Goal: Task Accomplishment & Management: Use online tool/utility

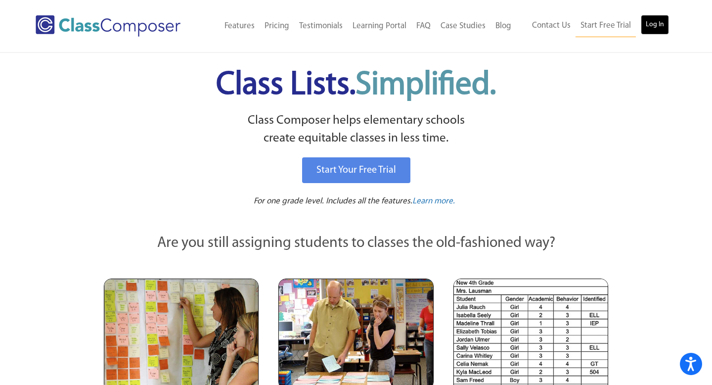
click at [350, 31] on link "Log In" at bounding box center [655, 25] width 28 height 20
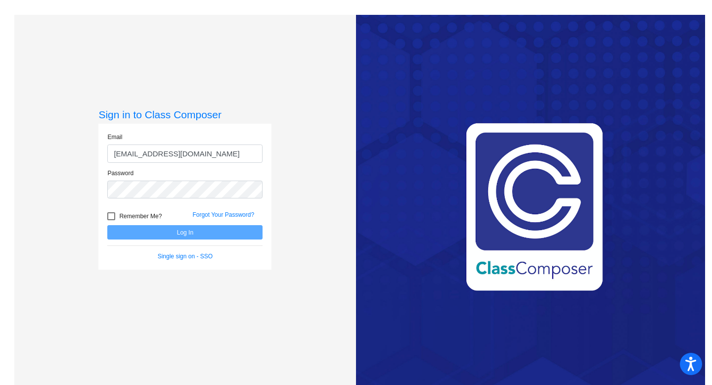
type input "[EMAIL_ADDRESS][DOMAIN_NAME]"
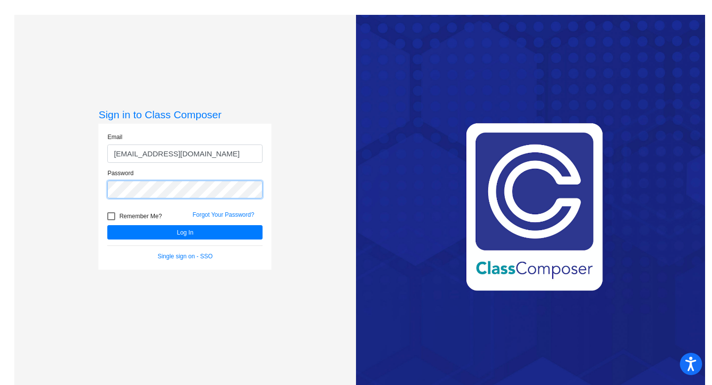
click at [107, 225] on button "Log In" at bounding box center [184, 232] width 155 height 14
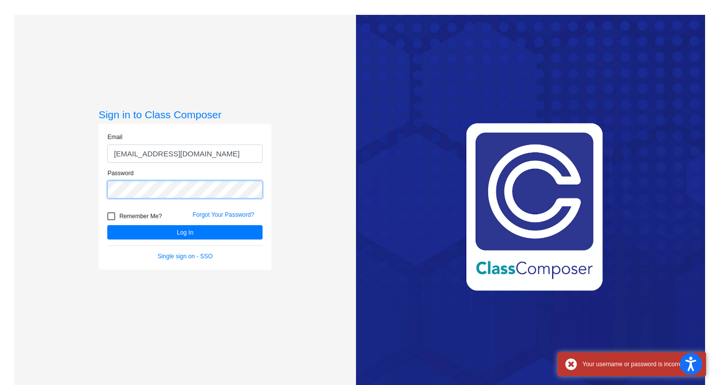
click at [54, 188] on div "Sign in to Class Composer Email [EMAIL_ADDRESS][DOMAIN_NAME] Password Remember …" at bounding box center [185, 207] width 342 height 385
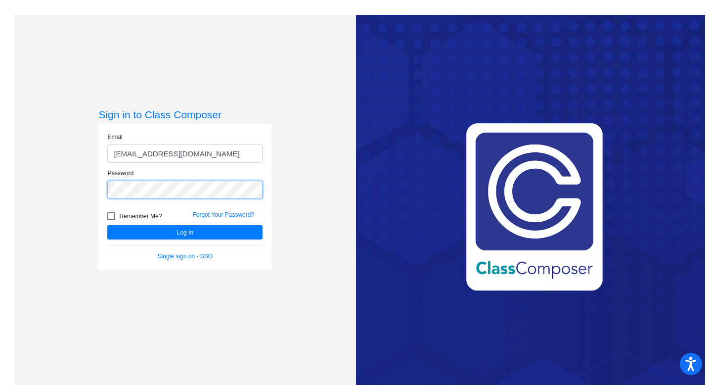
click at [107, 225] on button "Log In" at bounding box center [184, 232] width 155 height 14
click at [57, 164] on div "Sign in to Class Composer Email [EMAIL_ADDRESS][DOMAIN_NAME] Password Remember …" at bounding box center [185, 207] width 342 height 385
click at [107, 225] on button "Log In" at bounding box center [184, 232] width 155 height 14
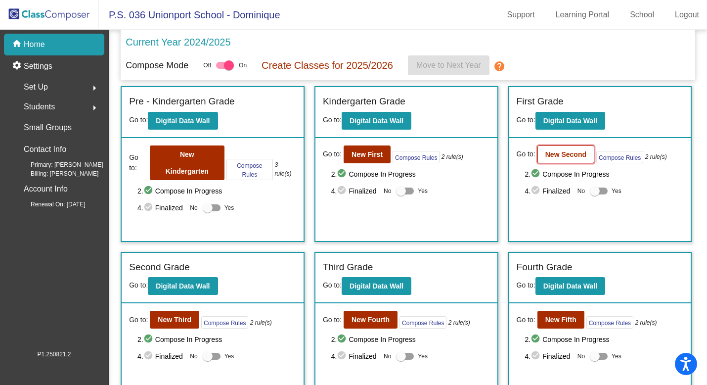
click at [572, 155] on b "New Second" at bounding box center [565, 154] width 41 height 8
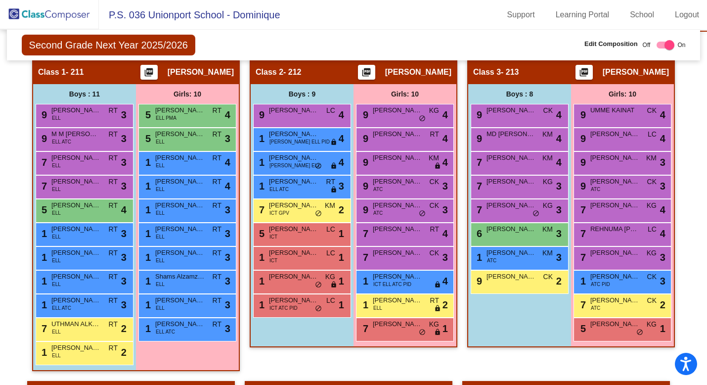
scroll to position [335, 0]
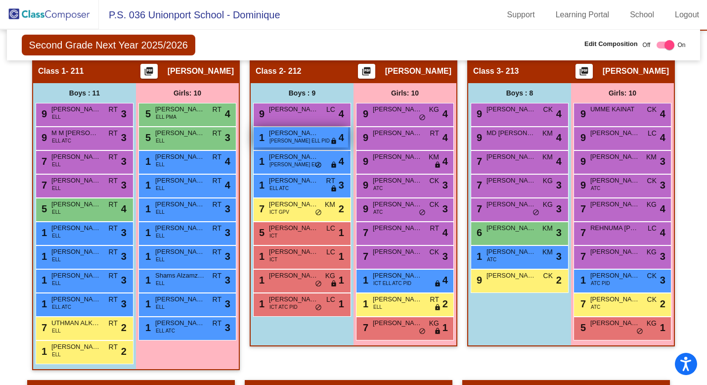
click at [284, 142] on span "[PERSON_NAME] ELL PID" at bounding box center [299, 140] width 60 height 7
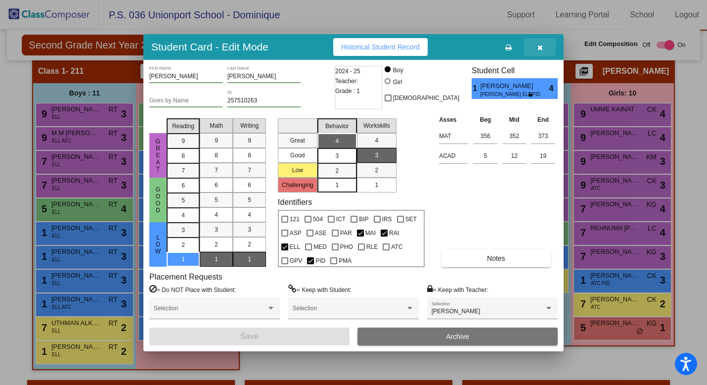
click at [542, 49] on button "button" at bounding box center [540, 47] width 32 height 18
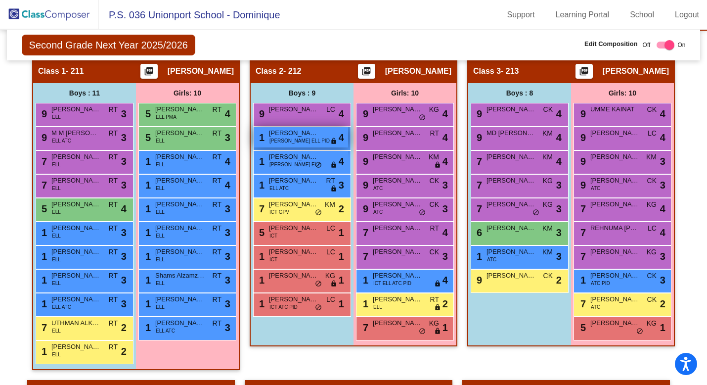
click at [306, 137] on span "[PERSON_NAME]" at bounding box center [293, 133] width 49 height 10
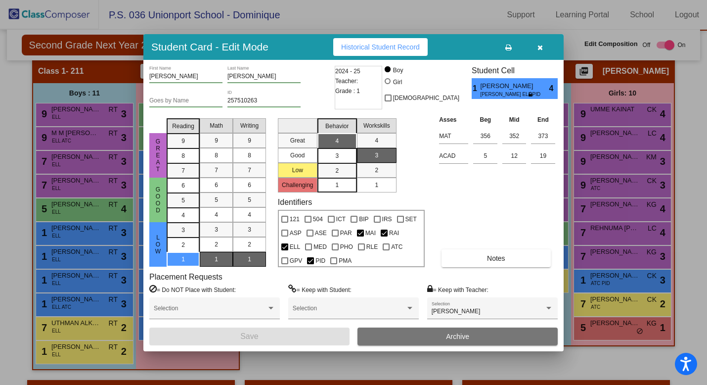
click at [541, 45] on icon "button" at bounding box center [539, 47] width 5 height 7
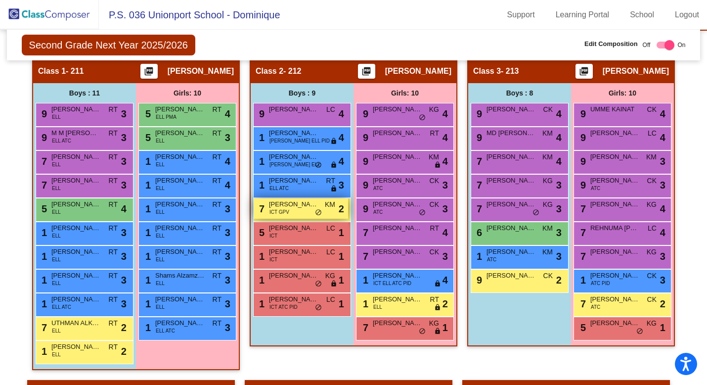
click at [287, 210] on div "7 [PERSON_NAME] ICT GPV KM lock do_not_disturb_alt 2" at bounding box center [301, 208] width 94 height 20
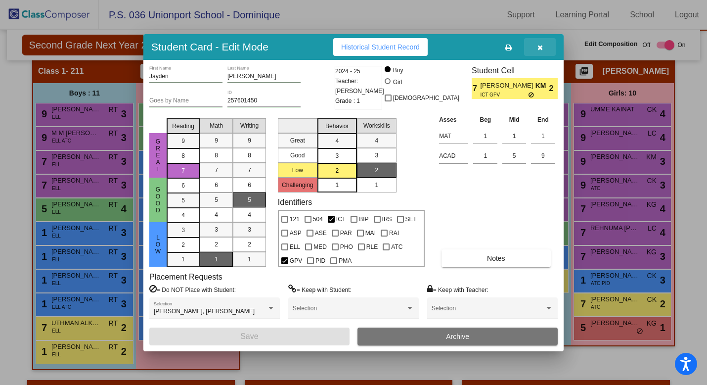
click at [541, 48] on icon "button" at bounding box center [539, 47] width 5 height 7
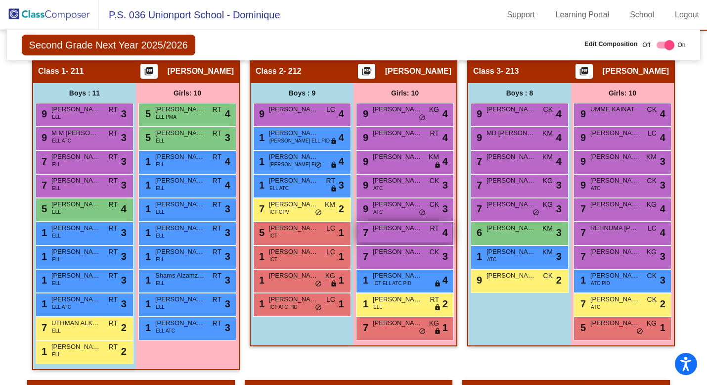
click at [408, 223] on span "[PERSON_NAME]" at bounding box center [397, 228] width 49 height 10
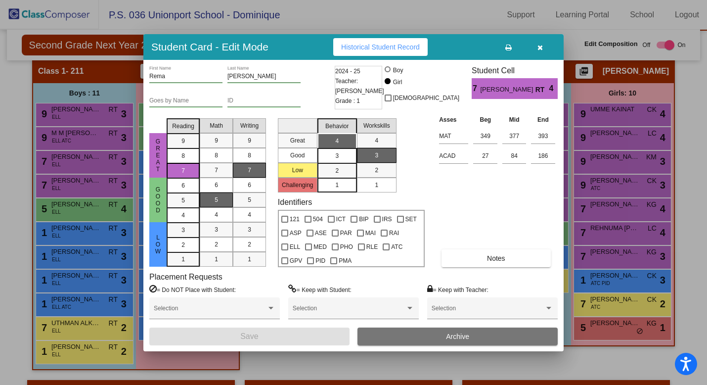
click at [539, 48] on icon "button" at bounding box center [539, 47] width 5 height 7
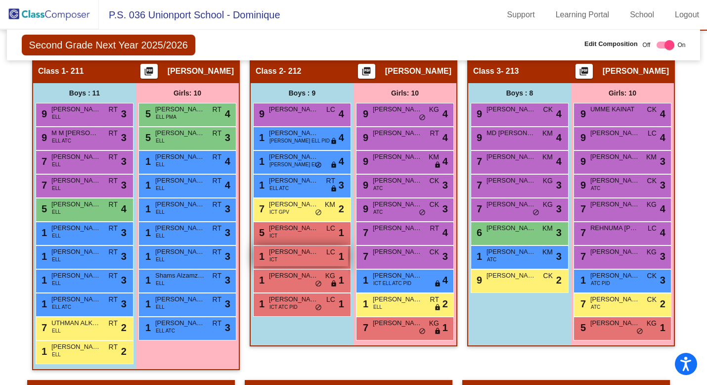
click at [314, 257] on div "1 [PERSON_NAME] BERNANDE ICT LC lock do_not_disturb_alt 1" at bounding box center [301, 256] width 94 height 20
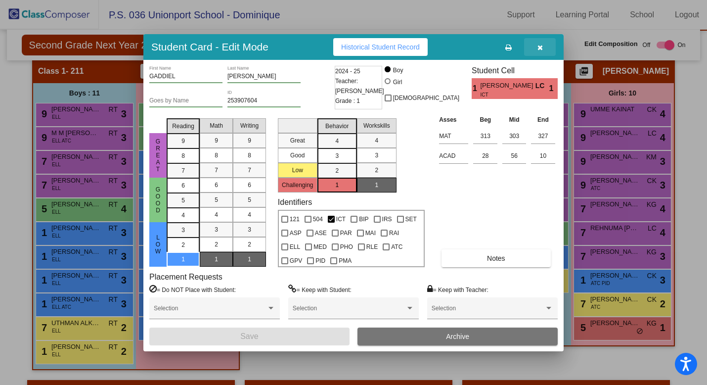
click at [537, 49] on icon "button" at bounding box center [539, 47] width 5 height 7
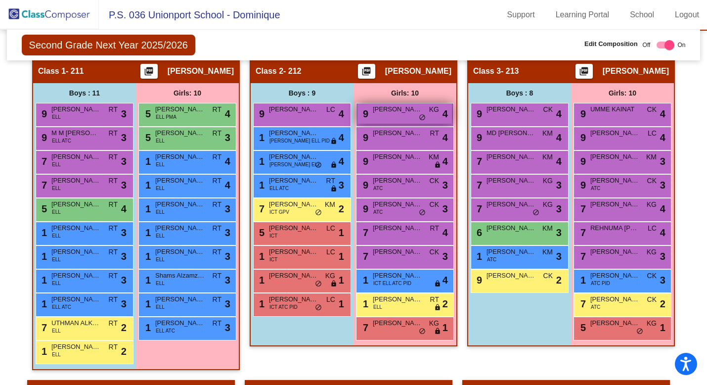
click at [396, 121] on div "9 QUETZALY [PERSON_NAME] KG lock do_not_disturb_alt 4" at bounding box center [404, 113] width 94 height 20
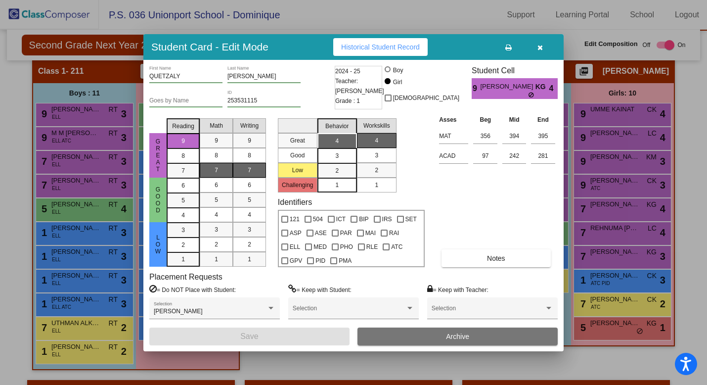
click at [540, 48] on icon "button" at bounding box center [539, 47] width 5 height 7
